Goal: Information Seeking & Learning: Compare options

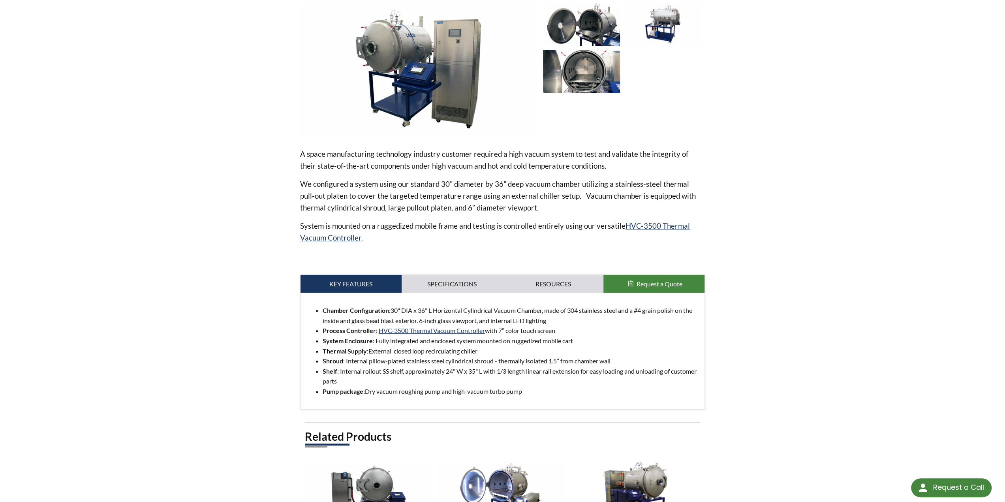
scroll to position [316, 0]
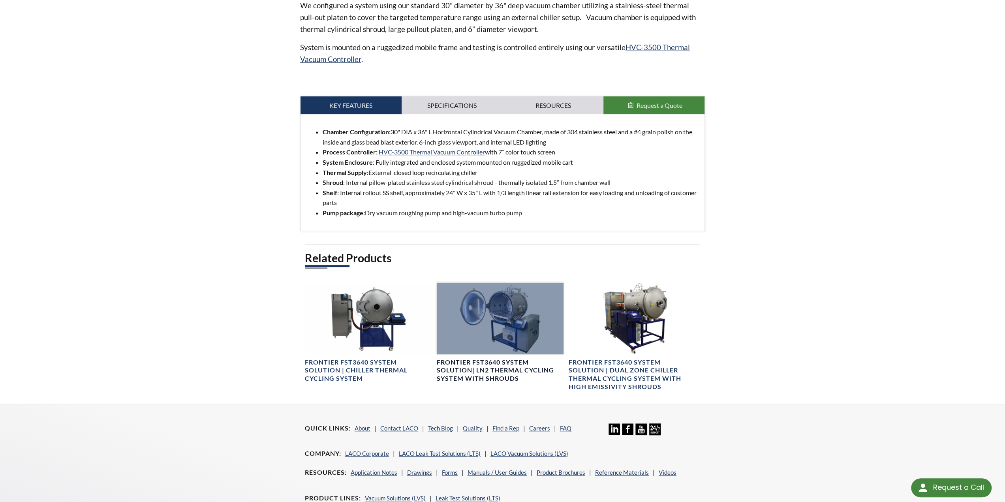
click at [488, 366] on h4 "Frontier FST3640 System Solution| LN2 Thermal Cycling System with Shrouds" at bounding box center [500, 370] width 127 height 24
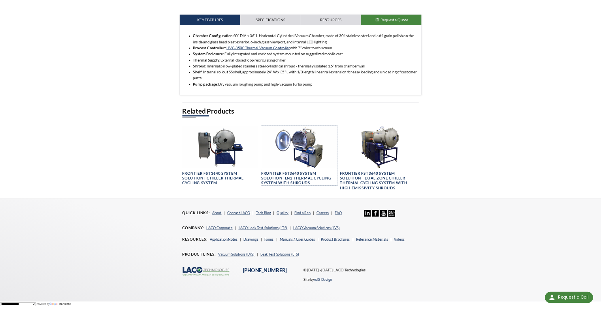
scroll to position [398, 0]
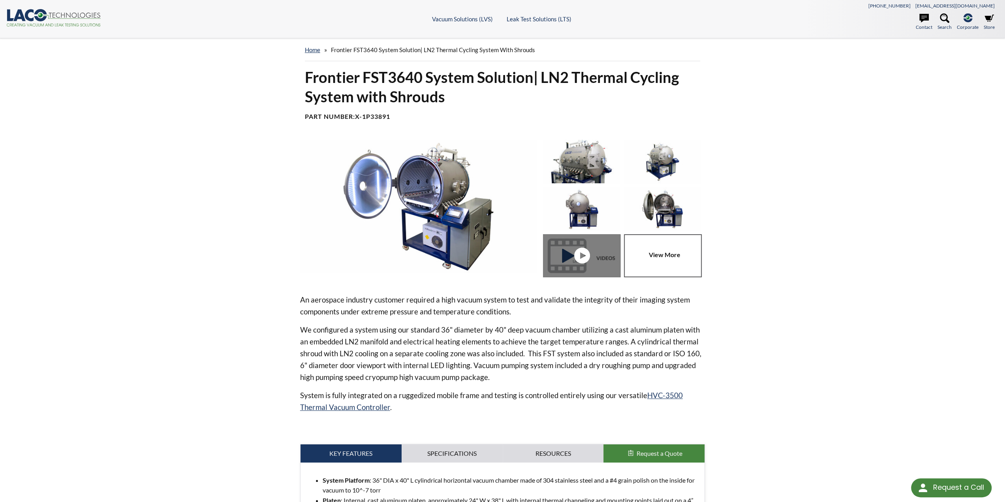
click at [669, 203] on img at bounding box center [662, 208] width 77 height 43
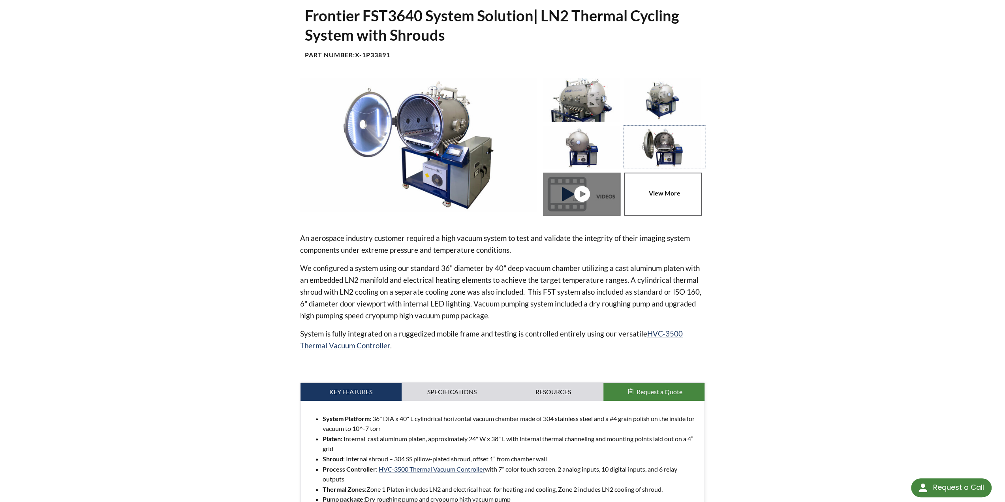
scroll to position [118, 0]
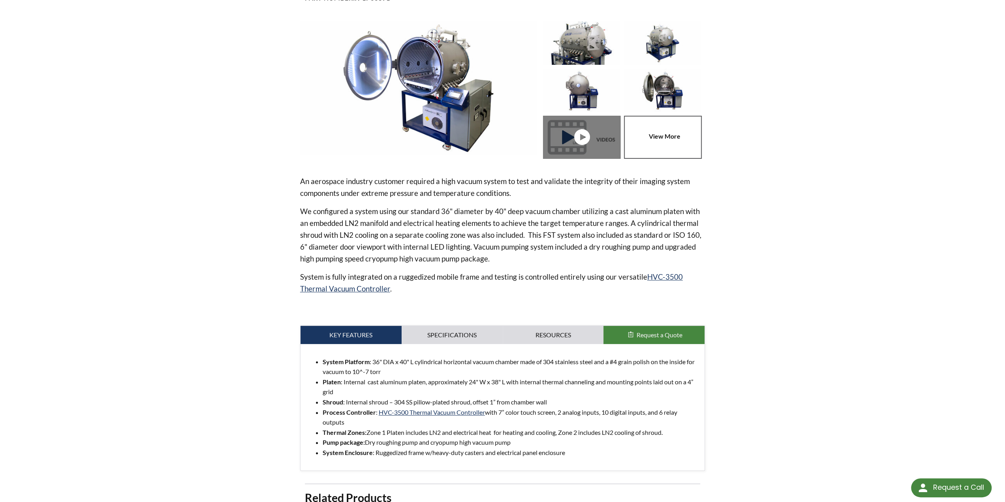
click at [459, 379] on li "Platen : Internal cast aluminum platen, approximately 24" W x 38" L with intern…" at bounding box center [511, 387] width 376 height 20
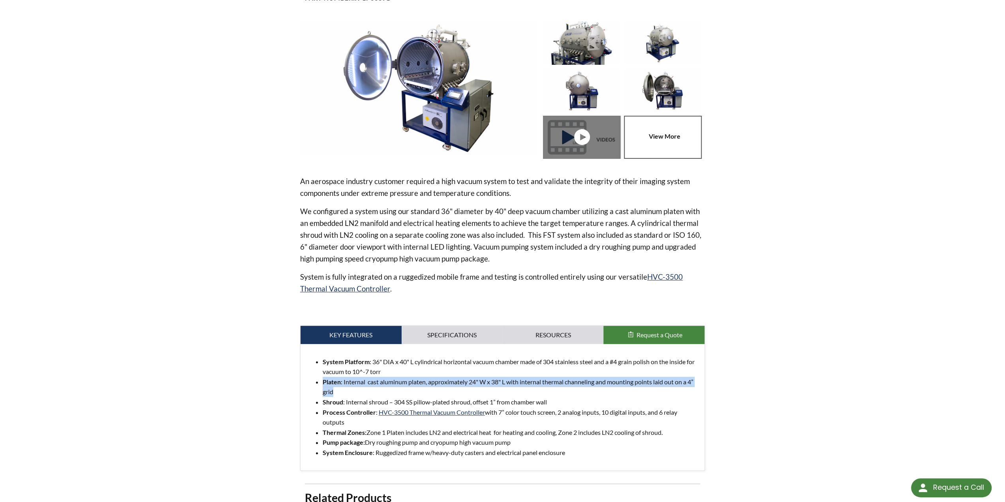
click at [459, 379] on li "Platen : Internal cast aluminum platen, approximately 24" W x 38" L with intern…" at bounding box center [511, 387] width 376 height 20
click at [432, 379] on li "Platen : Internal cast aluminum platen, approximately 24" W x 38" L with intern…" at bounding box center [511, 387] width 376 height 20
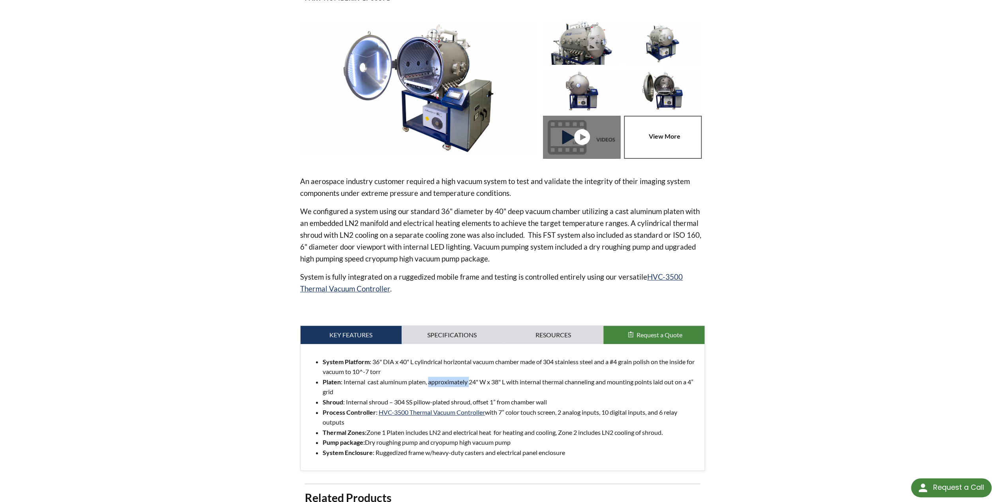
click at [432, 379] on li "Platen : Internal cast aluminum platen, approximately 24" W x 38" L with intern…" at bounding box center [511, 387] width 376 height 20
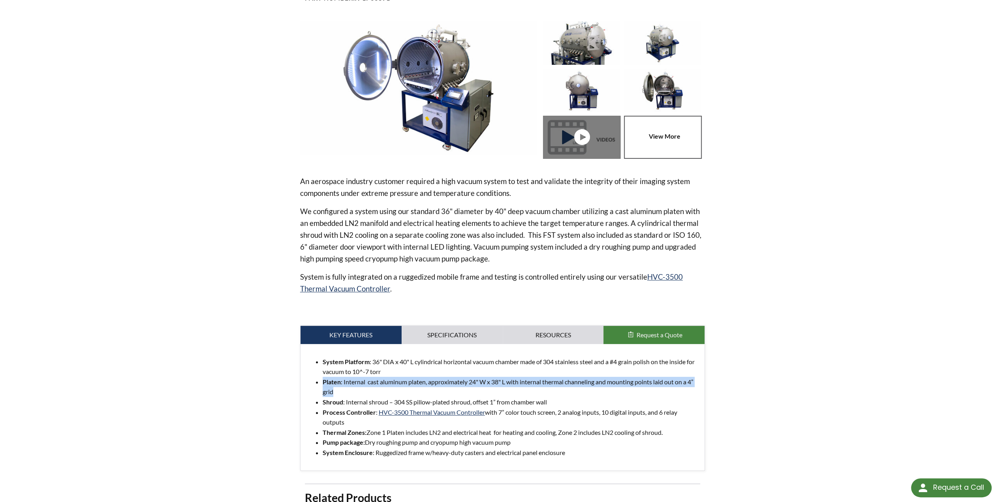
click at [432, 379] on li "Platen : Internal cast aluminum platen, approximately 24" W x 38" L with intern…" at bounding box center [511, 387] width 376 height 20
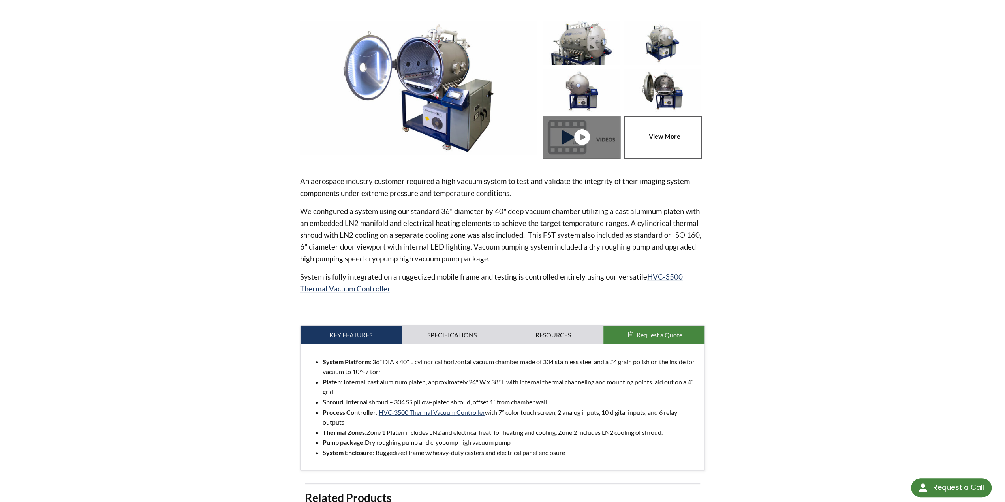
click at [653, 80] on img at bounding box center [662, 90] width 77 height 43
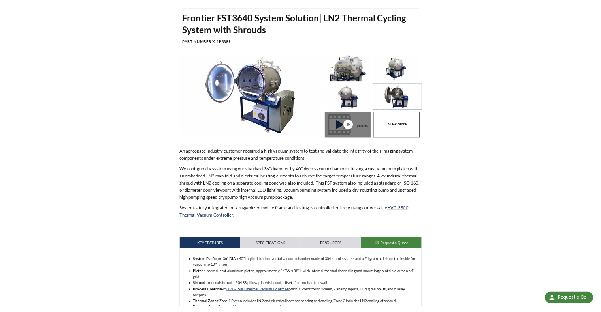
scroll to position [0, 0]
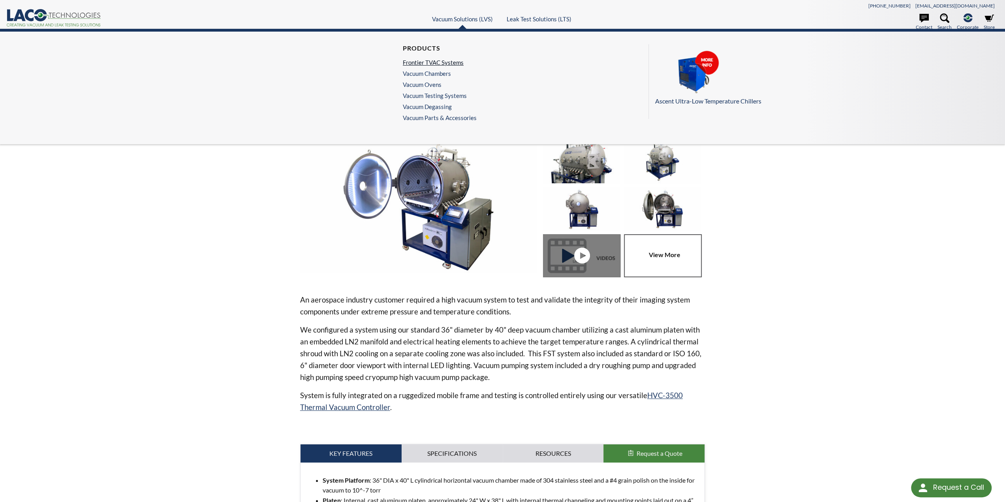
click at [447, 61] on link "Frontier TVAC Systems" at bounding box center [438, 62] width 70 height 7
click at [443, 72] on link "Vacuum Chambers" at bounding box center [438, 73] width 70 height 7
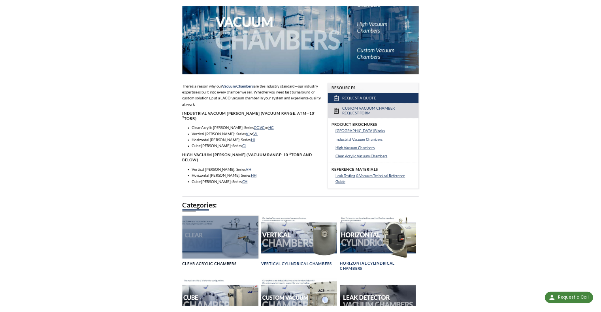
scroll to position [237, 0]
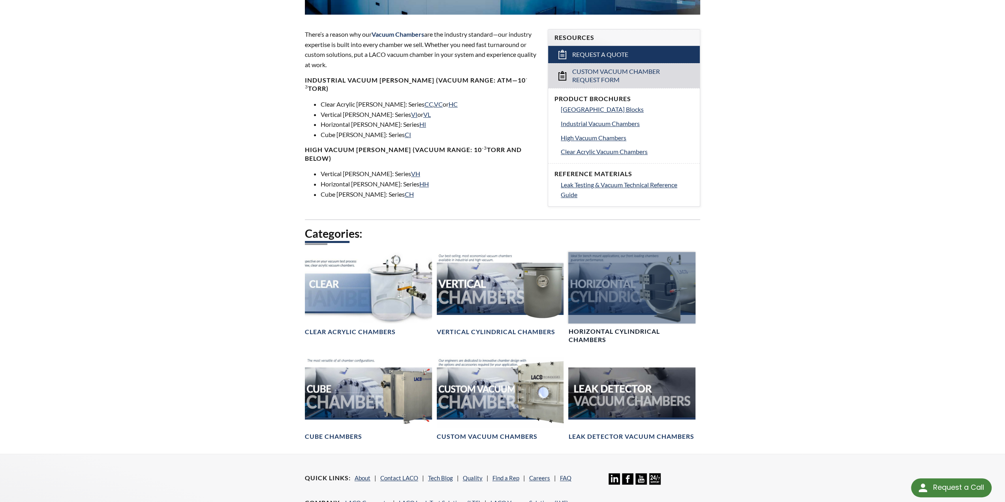
click at [637, 296] on div at bounding box center [631, 287] width 127 height 71
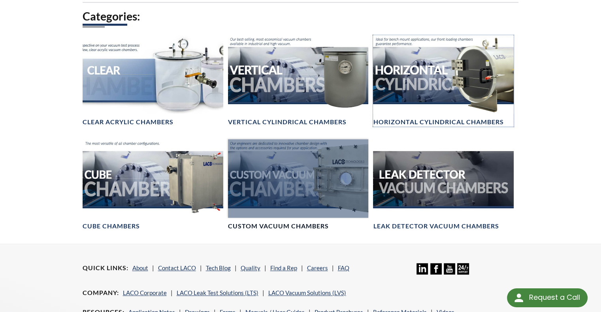
scroll to position [474, 0]
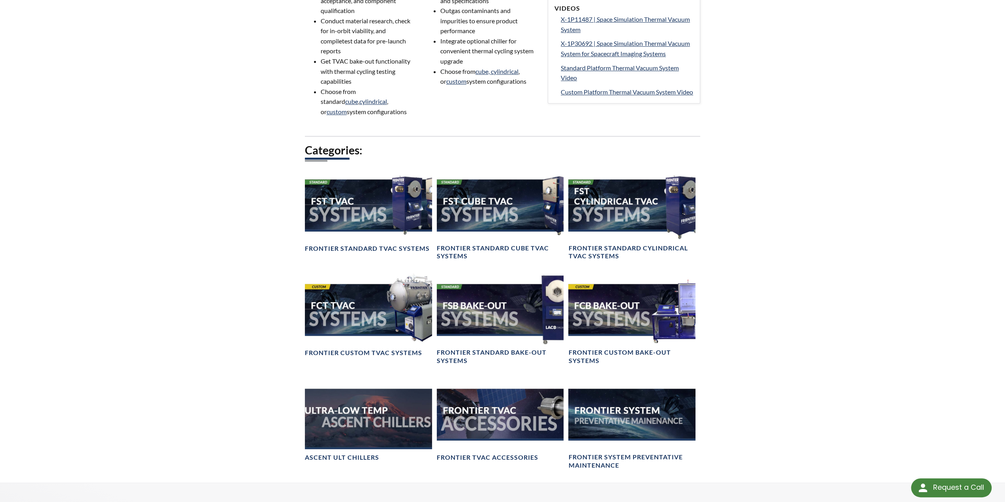
scroll to position [546, 0]
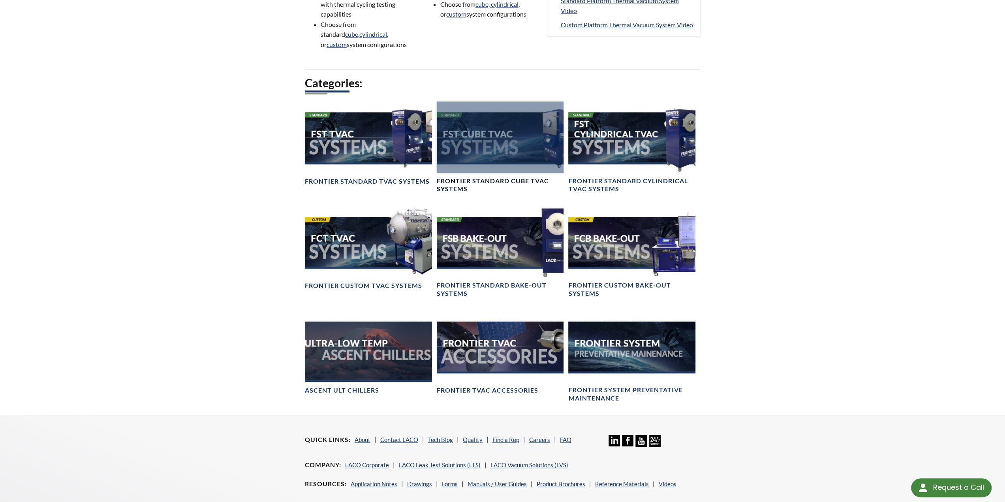
click at [503, 153] on div at bounding box center [500, 136] width 127 height 71
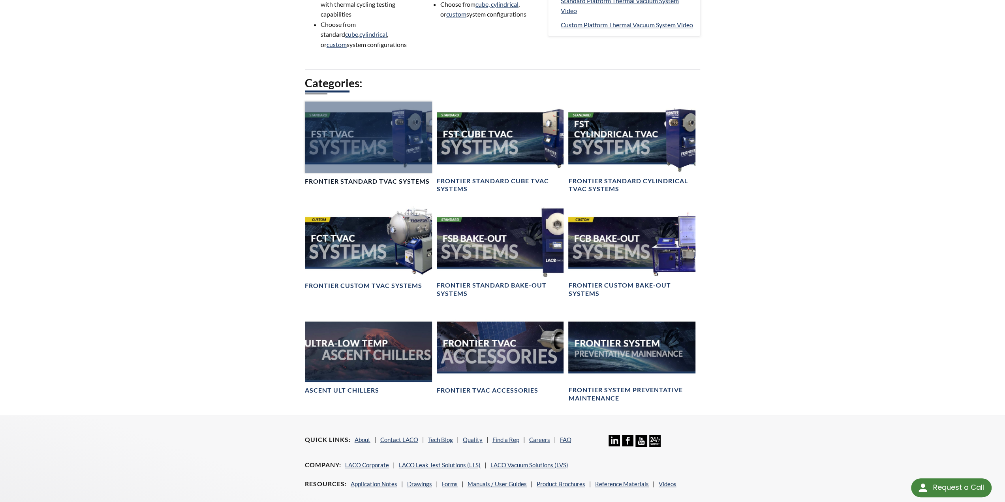
click at [386, 161] on div at bounding box center [368, 136] width 127 height 71
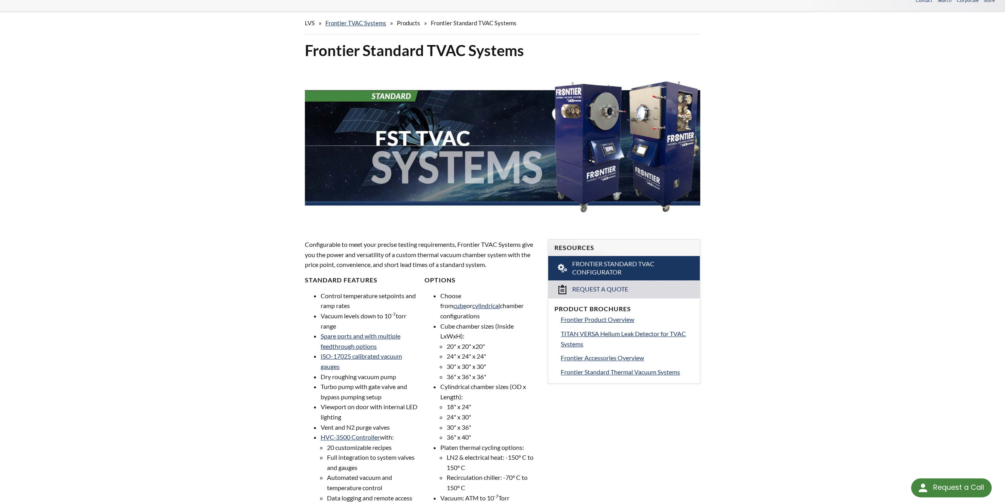
scroll to position [39, 0]
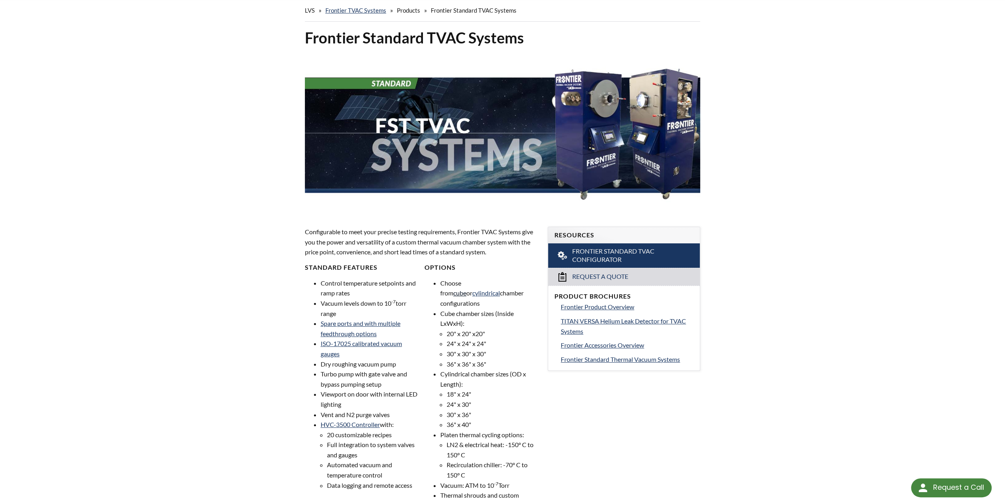
click at [466, 289] on link "cube" at bounding box center [459, 293] width 13 height 8
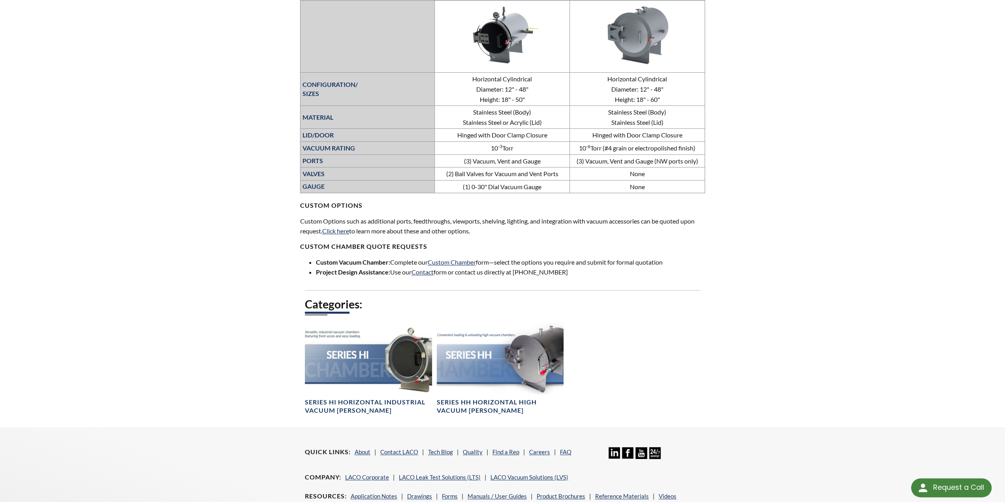
scroll to position [158, 0]
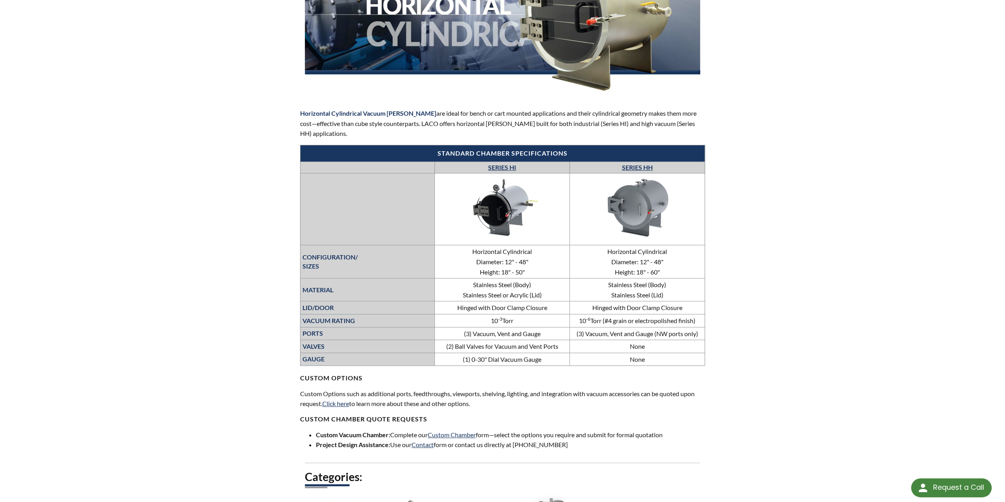
click at [499, 336] on td "(3) Vacuum, Vent and Gauge" at bounding box center [502, 333] width 135 height 13
click at [493, 332] on td "(3) Vacuum, Vent and Gauge" at bounding box center [502, 333] width 135 height 13
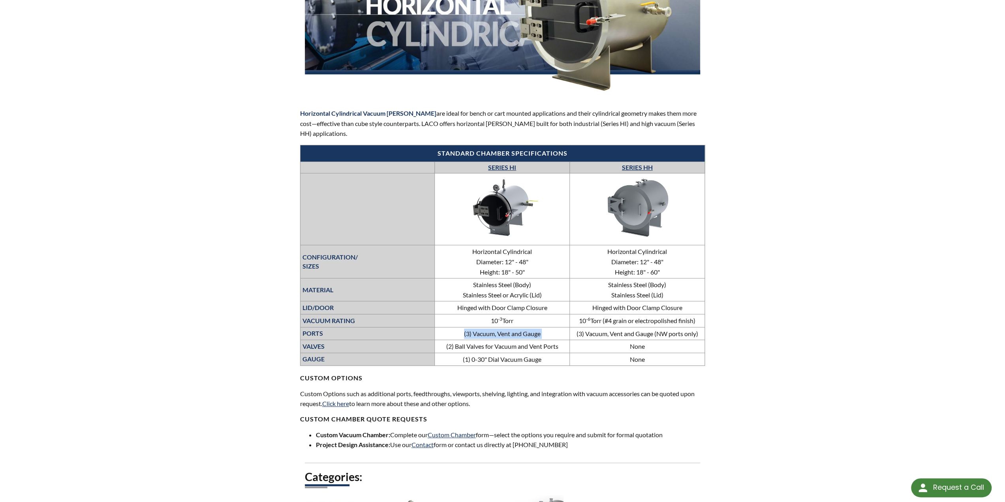
click at [493, 332] on td "(3) Vacuum, Vent and Gauge" at bounding box center [502, 333] width 135 height 13
click at [623, 337] on td "(3) Vacuum, Vent and Gauge (NW ports only)" at bounding box center [637, 333] width 135 height 13
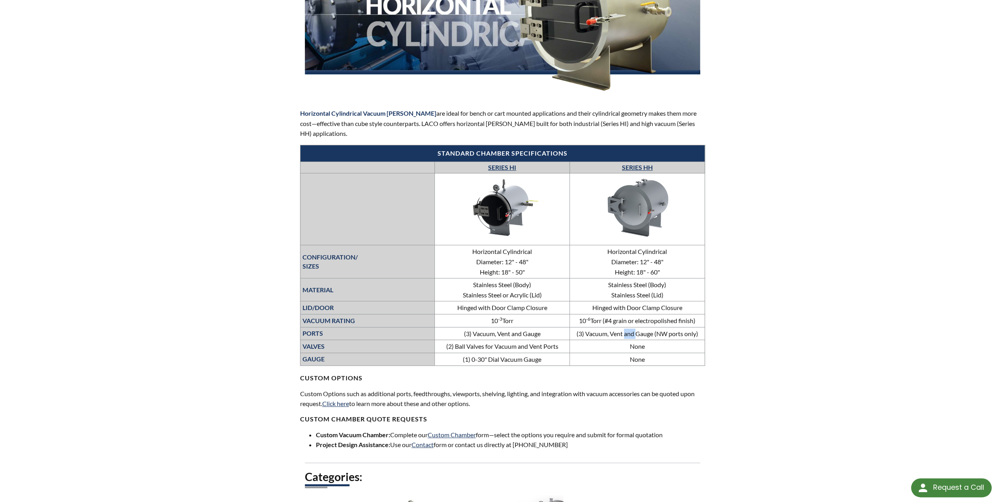
click at [623, 337] on td "(3) Vacuum, Vent and Gauge (NW ports only)" at bounding box center [637, 333] width 135 height 13
click at [553, 346] on td "(2) Ball Valves for Vacuum and Vent Ports" at bounding box center [502, 346] width 135 height 13
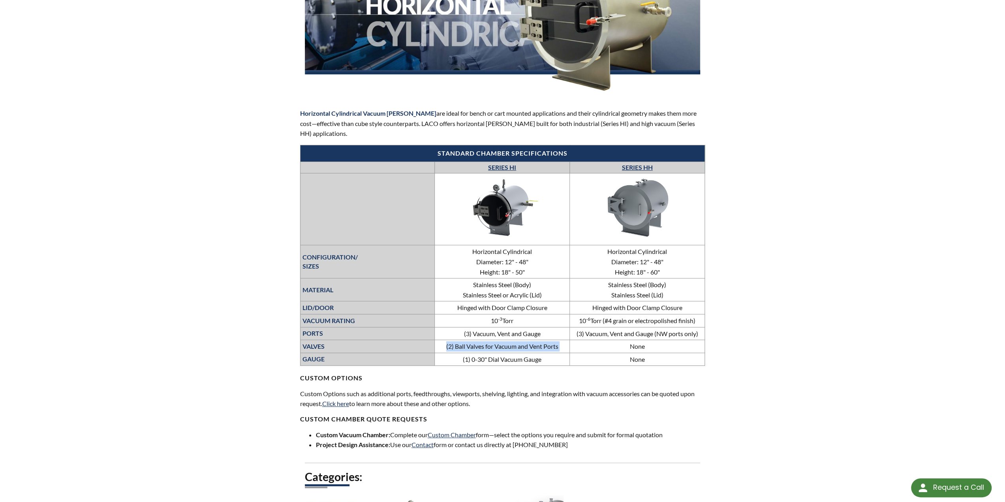
click at [553, 346] on td "(2) Ball Valves for Vacuum and Vent Ports" at bounding box center [502, 346] width 135 height 13
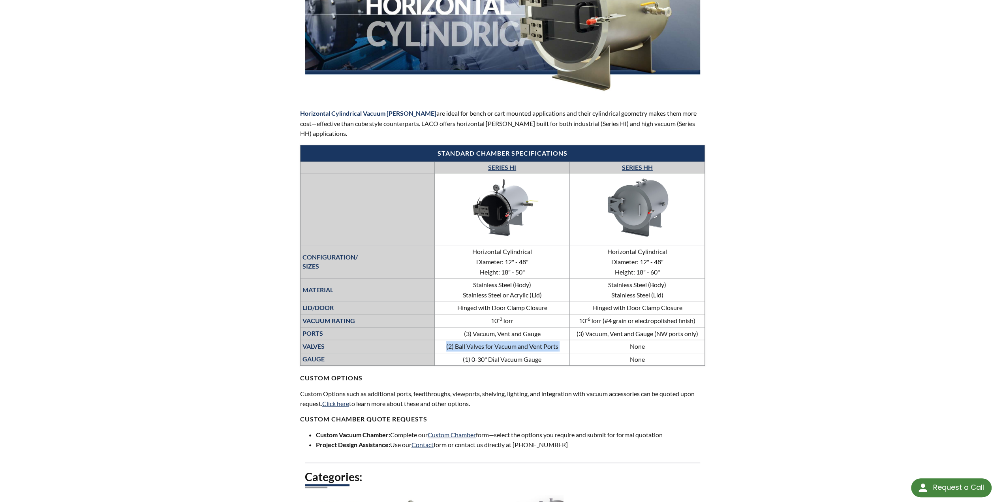
click at [522, 346] on td "(2) Ball Valves for Vacuum and Vent Ports" at bounding box center [502, 346] width 135 height 13
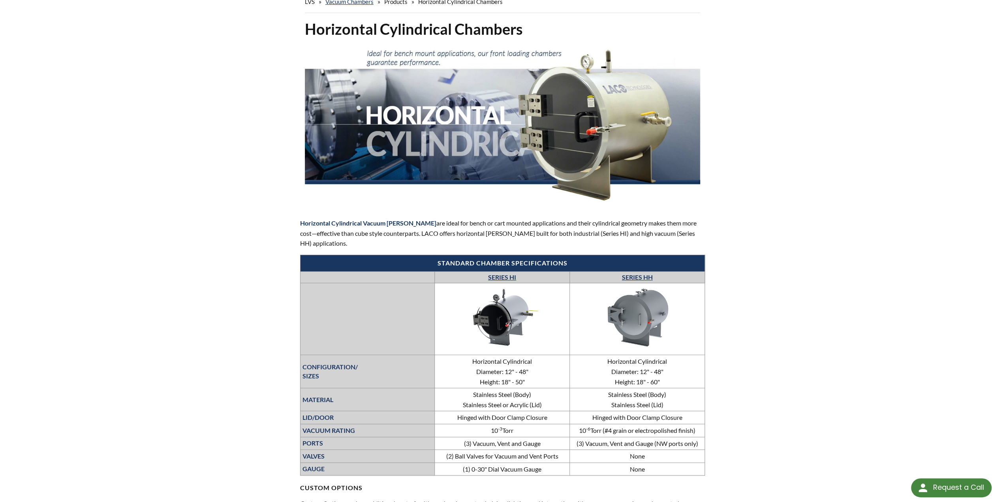
scroll to position [0, 0]
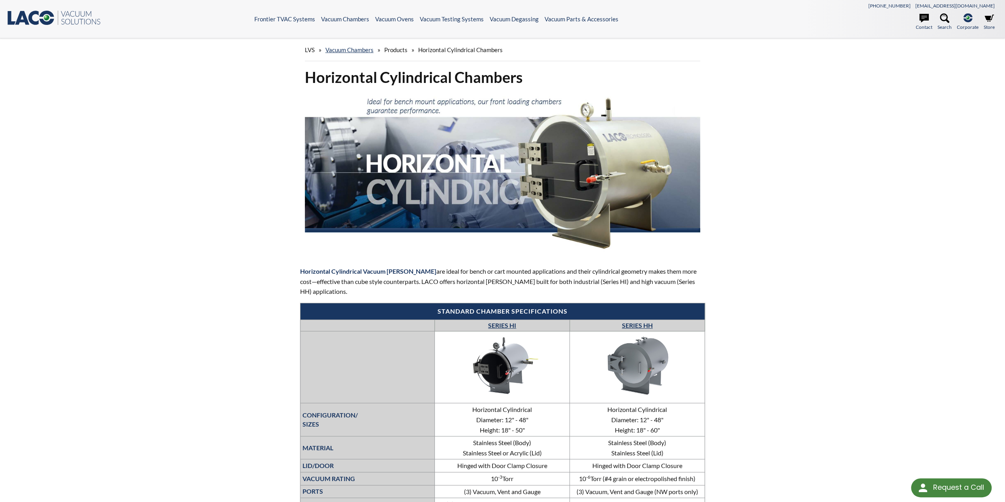
click at [637, 322] on link "SERIES HH" at bounding box center [637, 325] width 31 height 8
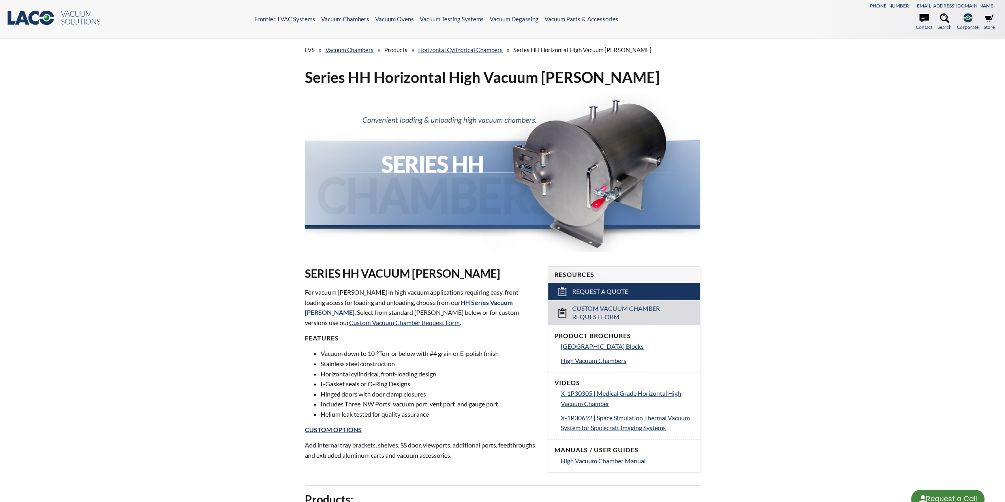
select select "Language Translate Widget"
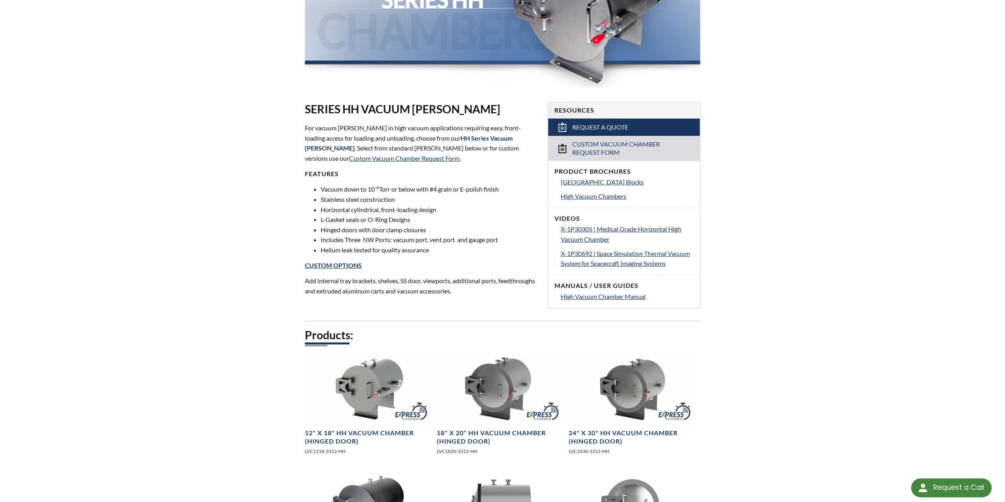
scroll to position [118, 0]
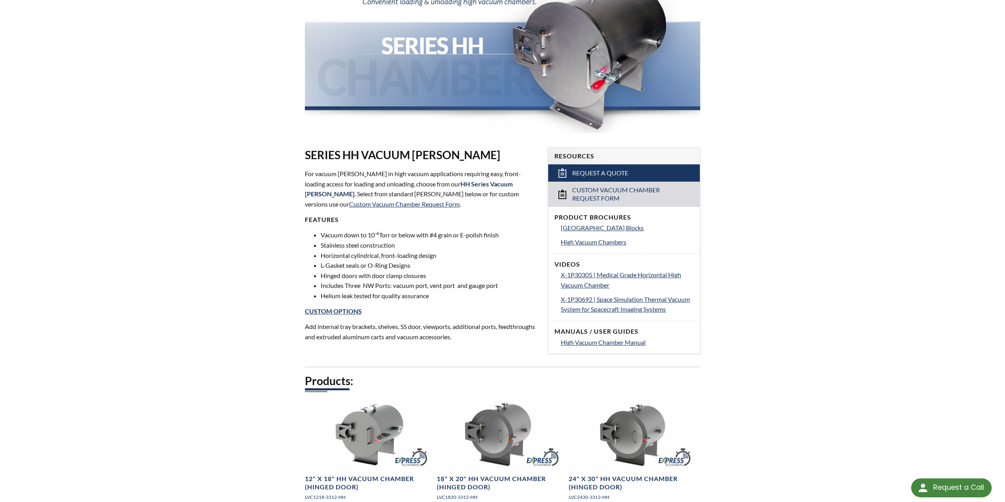
click at [414, 241] on li "Stainless steel construction" at bounding box center [430, 245] width 218 height 10
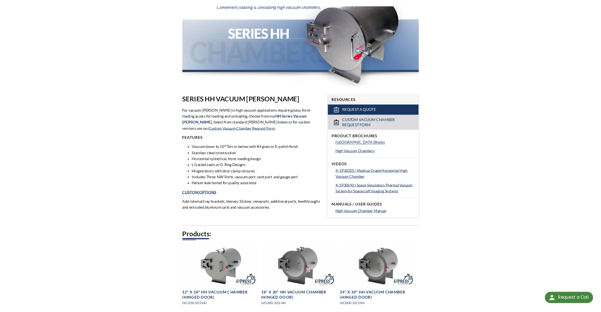
scroll to position [0, 0]
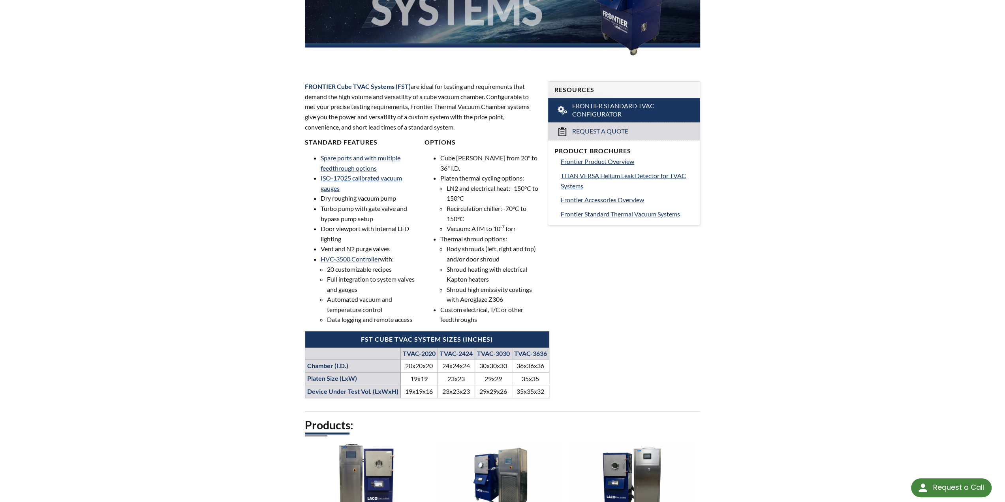
scroll to position [197, 0]
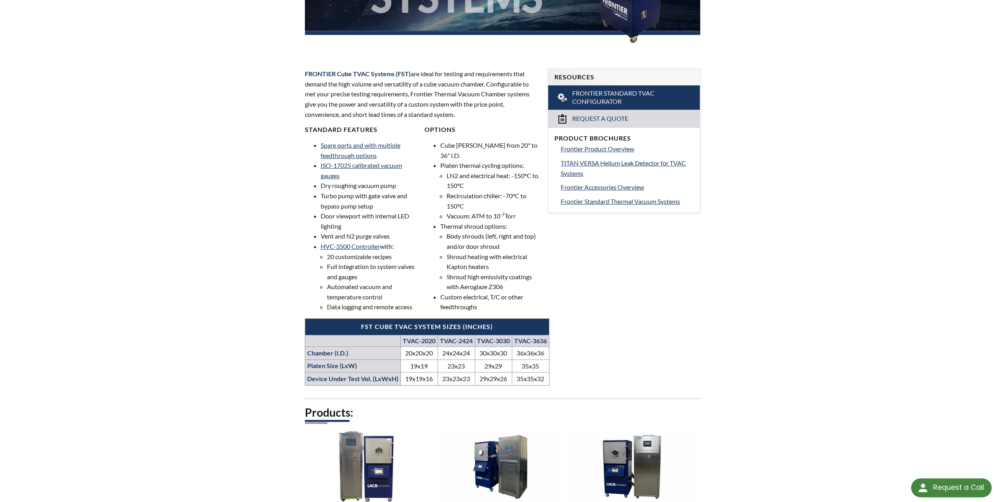
click at [530, 337] on th "TVAC-3636" at bounding box center [530, 340] width 37 height 11
click at [358, 376] on th "Device Under Test Vol. (LxWxH)" at bounding box center [353, 378] width 96 height 13
drag, startPoint x: 358, startPoint y: 376, endPoint x: 531, endPoint y: 382, distance: 173.0
click at [531, 382] on tr "Device Under Test Vol. (LxWxH) 19x19x16 23x23x23 29x29x26 35x35x32" at bounding box center [427, 378] width 244 height 13
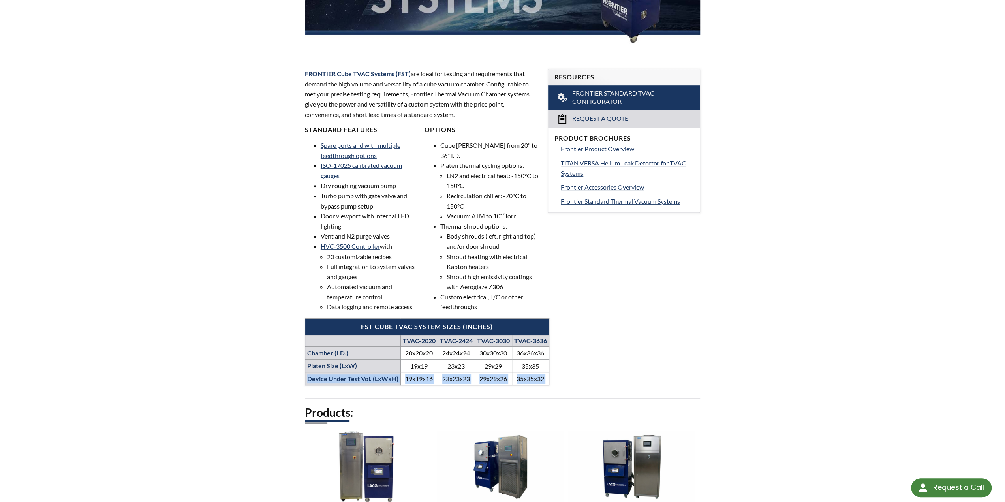
click at [532, 377] on td "35x35x32" at bounding box center [530, 378] width 37 height 13
click at [533, 377] on td "35x35x32" at bounding box center [530, 378] width 37 height 13
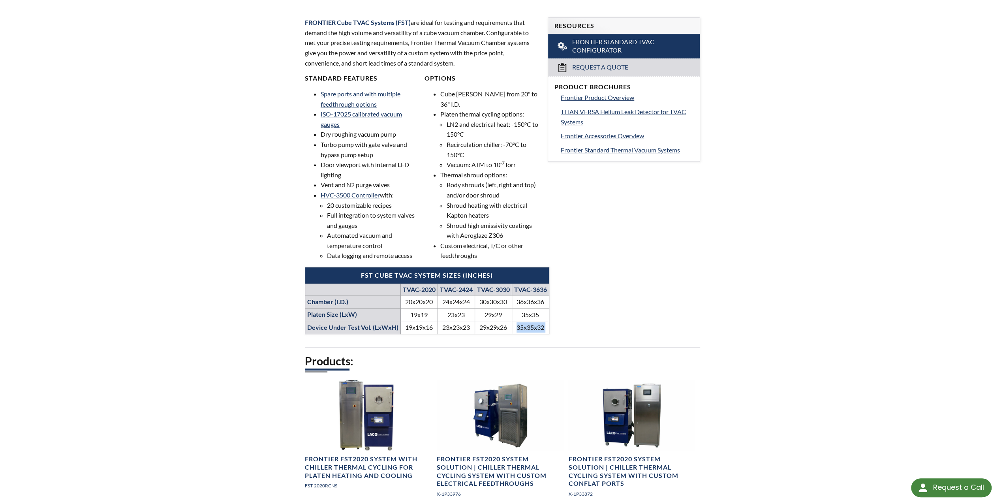
scroll to position [158, 0]
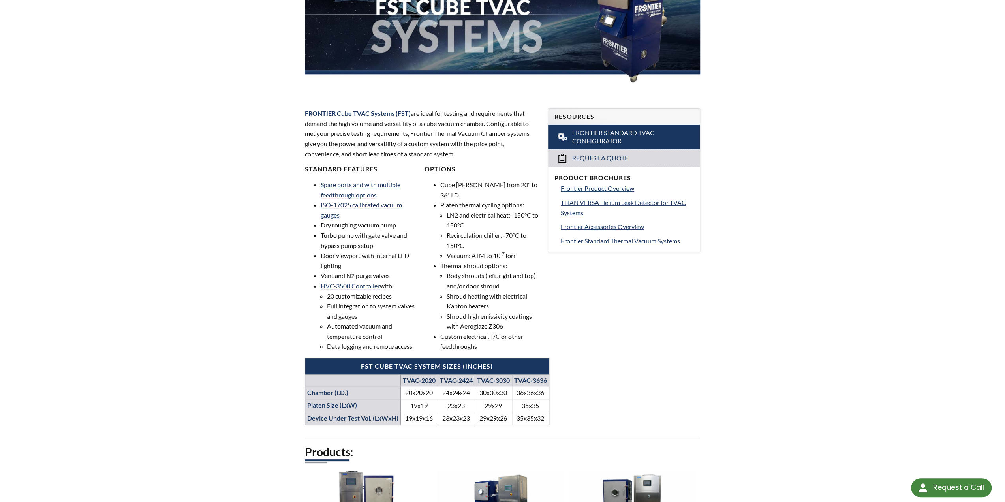
click at [766, 313] on div "LVS » Frontier TVAC Systems » Products » Frontier Standard Cube TVAC Systems Fr…" at bounding box center [502, 384] width 1005 height 1009
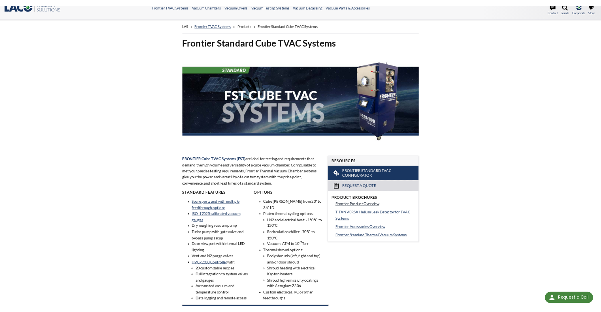
scroll to position [0, 0]
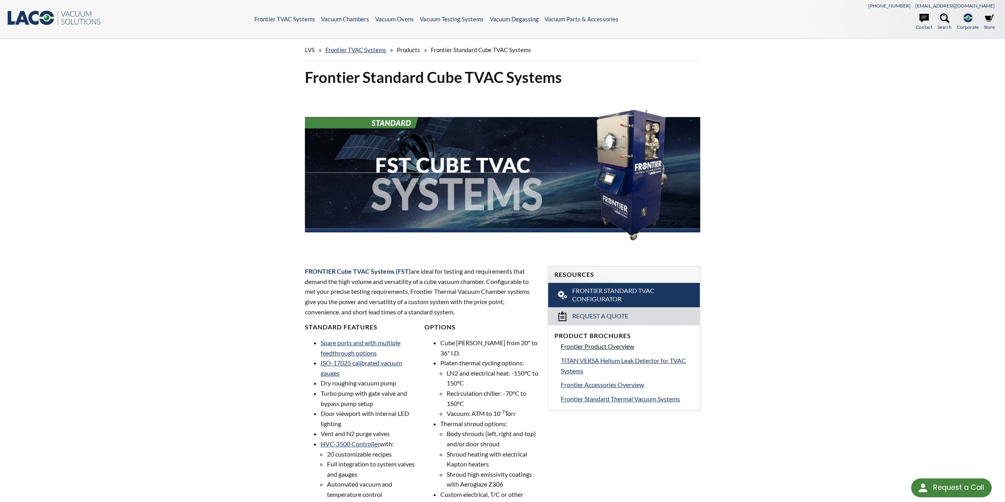
click at [595, 341] on link "Frontier Product Overview" at bounding box center [627, 346] width 133 height 10
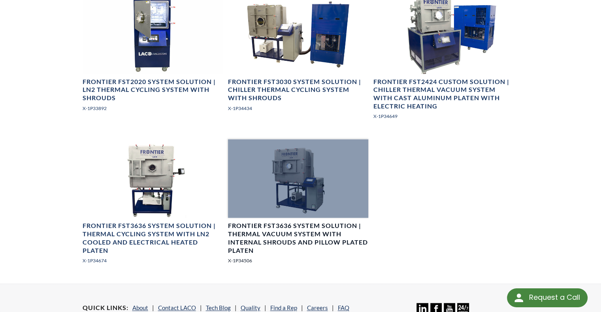
scroll to position [829, 0]
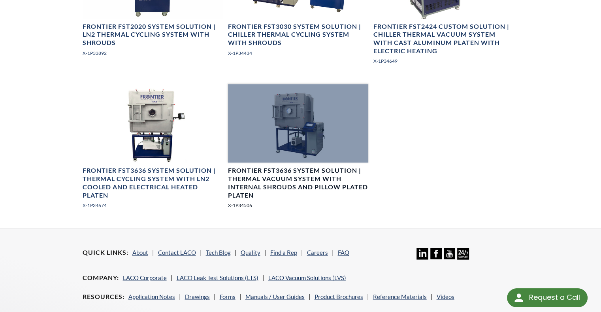
click at [300, 150] on div at bounding box center [298, 123] width 141 height 79
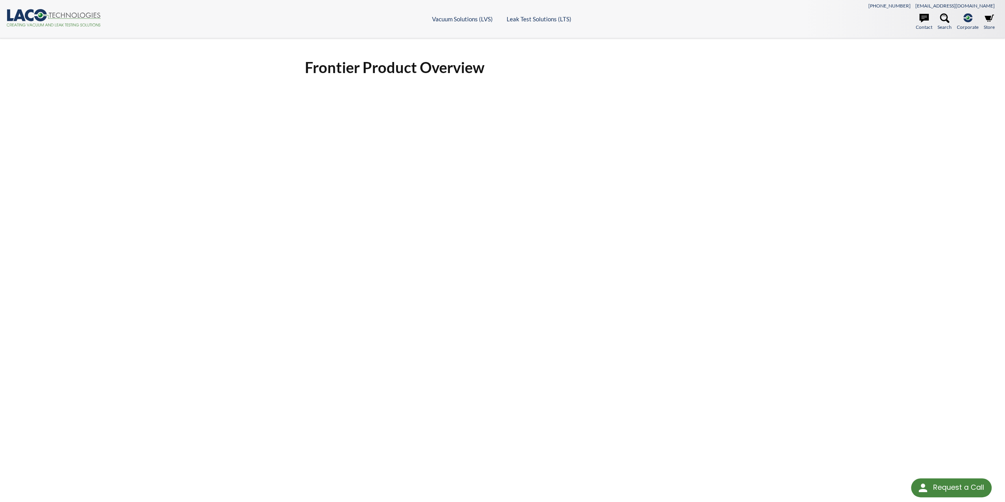
click at [171, 151] on div "Frontier Product Overview Click Here To Download" at bounding box center [502, 328] width 1005 height 581
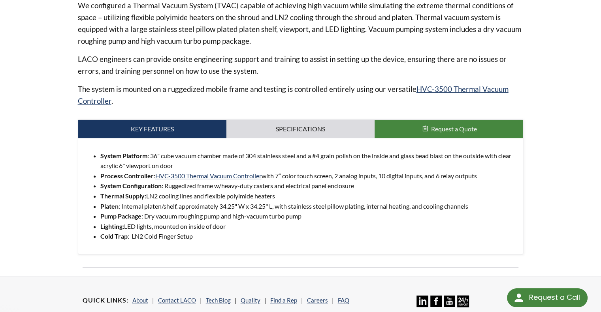
scroll to position [316, 0]
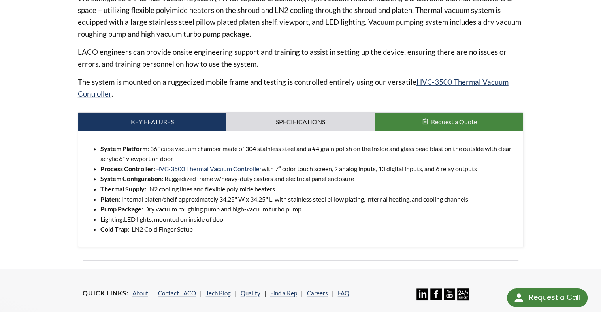
click at [295, 148] on li "System Platform : 36" cube vacuum chamber made of 304 stainless steel and a #4 …" at bounding box center [308, 154] width 416 height 20
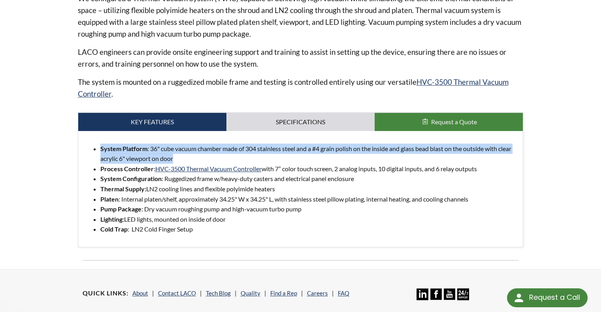
click at [295, 148] on li "System Platform : 36" cube vacuum chamber made of 304 stainless steel and a #4 …" at bounding box center [308, 154] width 416 height 20
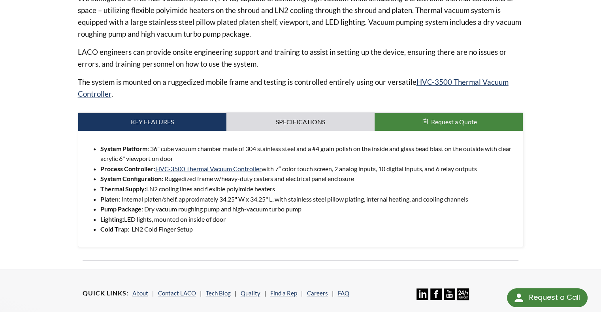
click at [295, 148] on li "System Platform : 36" cube vacuum chamber made of 304 stainless steel and a #4 …" at bounding box center [308, 154] width 416 height 20
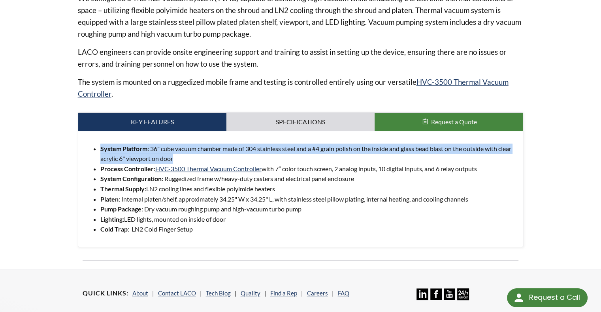
click at [295, 148] on li "System Platform : 36" cube vacuum chamber made of 304 stainless steel and a #4 …" at bounding box center [308, 154] width 416 height 20
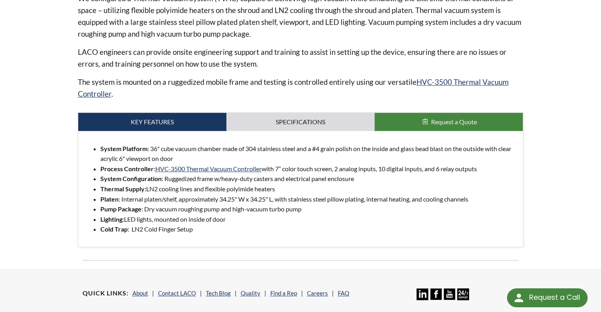
click at [191, 198] on li "Platen : Internal platen/shelf, approximately 34.25" W x 34.25" L, with stainle…" at bounding box center [308, 199] width 416 height 10
click at [191, 197] on li "Platen : Internal platen/shelf, approximately 34.25" W x 34.25" L, with stainle…" at bounding box center [308, 199] width 416 height 10
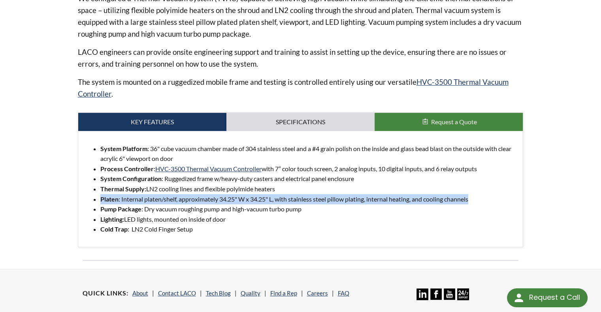
click at [191, 197] on li "Platen : Internal platen/shelf, approximately 34.25" W x 34.25" L, with stainle…" at bounding box center [308, 199] width 416 height 10
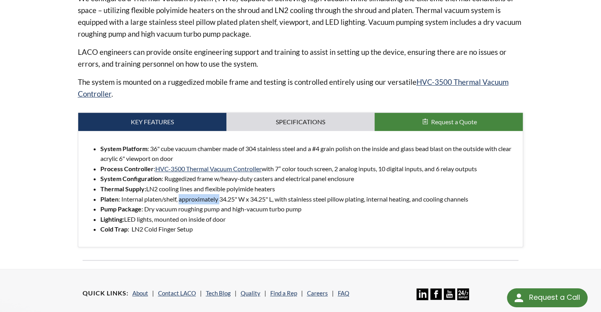
click at [191, 197] on li "Platen : Internal platen/shelf, approximately 34.25" W x 34.25" L, with stainle…" at bounding box center [308, 199] width 416 height 10
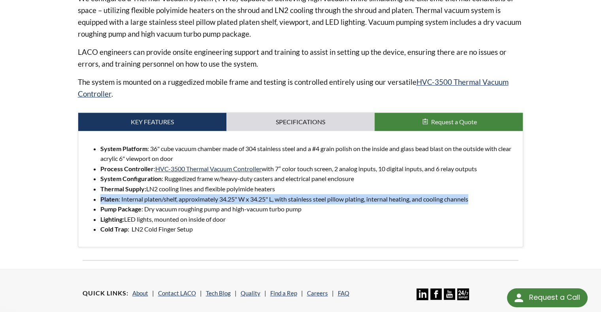
click at [190, 198] on li "Platen : Internal platen/shelf, approximately 34.25" W x 34.25" L, with stainle…" at bounding box center [308, 199] width 416 height 10
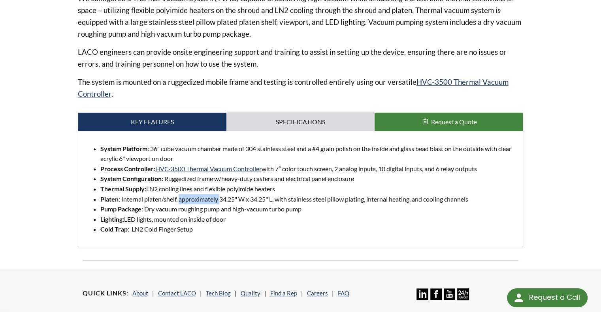
click at [190, 198] on li "Platen : Internal platen/shelf, approximately 34.25" W x 34.25" L, with stainle…" at bounding box center [308, 199] width 416 height 10
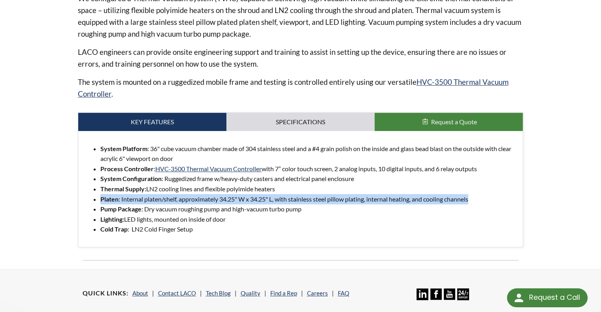
click at [190, 198] on li "Platen : Internal platen/shelf, approximately 34.25" W x 34.25" L, with stainle…" at bounding box center [308, 199] width 416 height 10
